Goal: Task Accomplishment & Management: Manage account settings

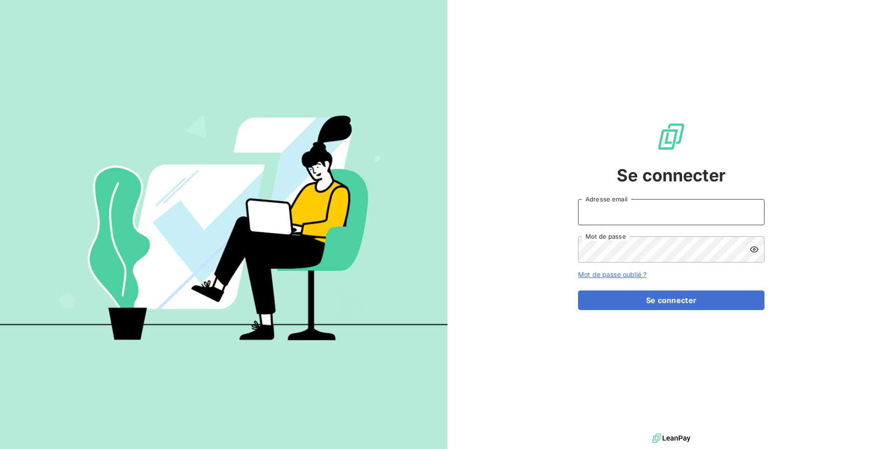
click at [614, 221] on input "Adresse email" at bounding box center [671, 212] width 186 height 26
paste input "1945e9d8-8e1c-4ba3-adf4-a1eb27b27404"
type input "admin@litov"
click at [578, 290] on button "Se connecter" at bounding box center [671, 300] width 186 height 20
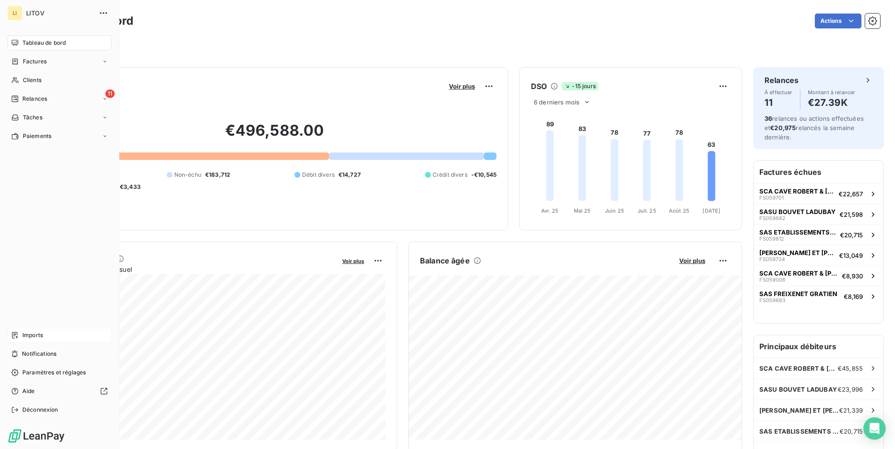
click at [41, 335] on span "Imports" at bounding box center [32, 335] width 21 height 8
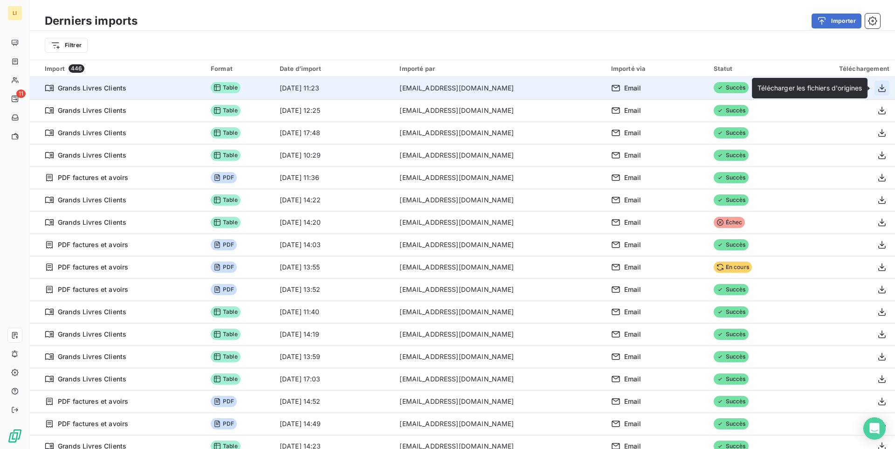
click at [881, 86] on icon "button" at bounding box center [881, 87] width 9 height 9
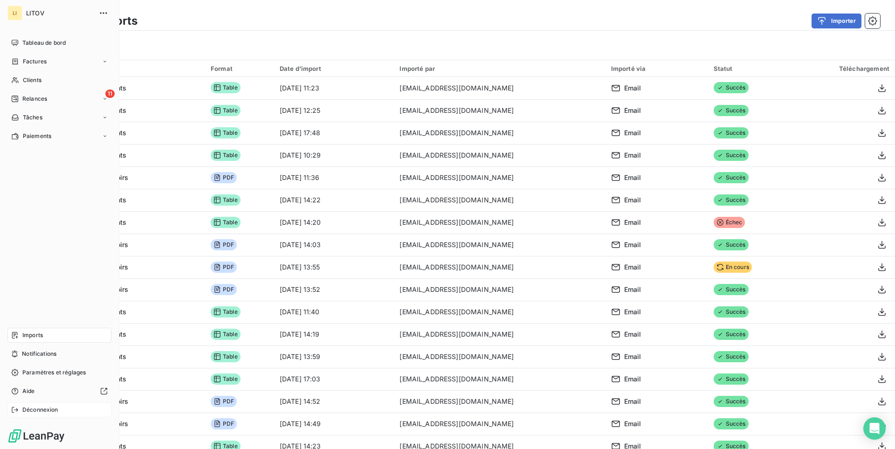
click at [63, 407] on div "Déconnexion" at bounding box center [59, 409] width 104 height 15
